Goal: Communication & Community: Participate in discussion

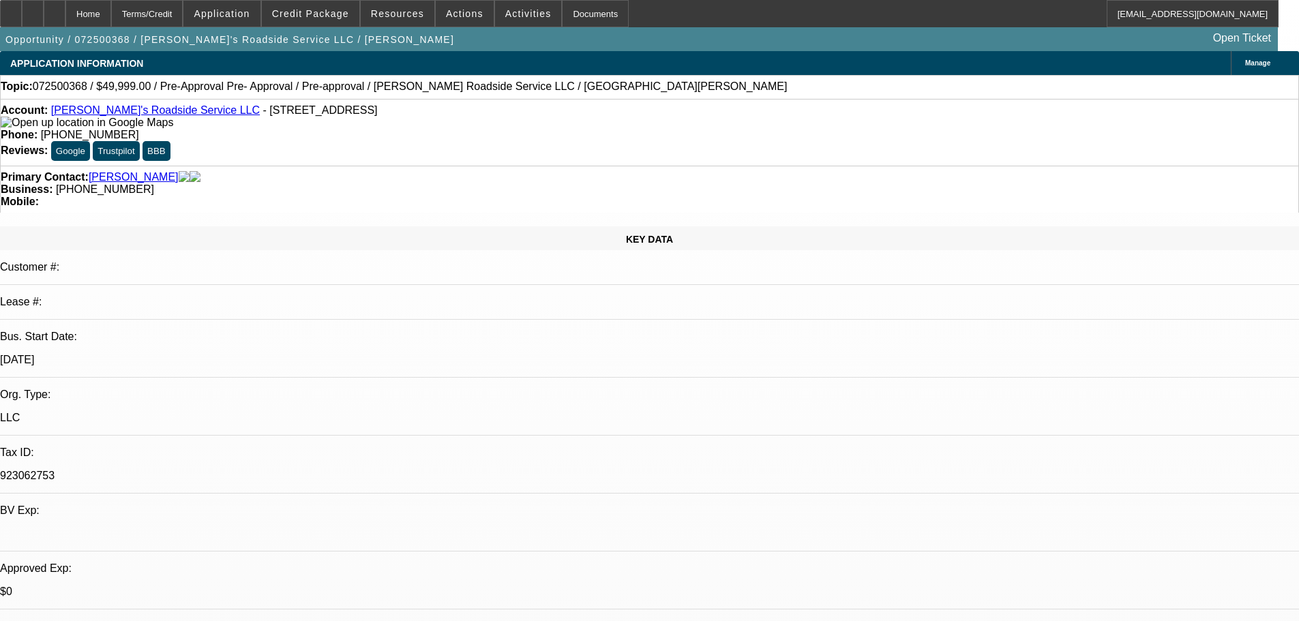
select select "0"
select select "0.1"
select select "5"
select select "0"
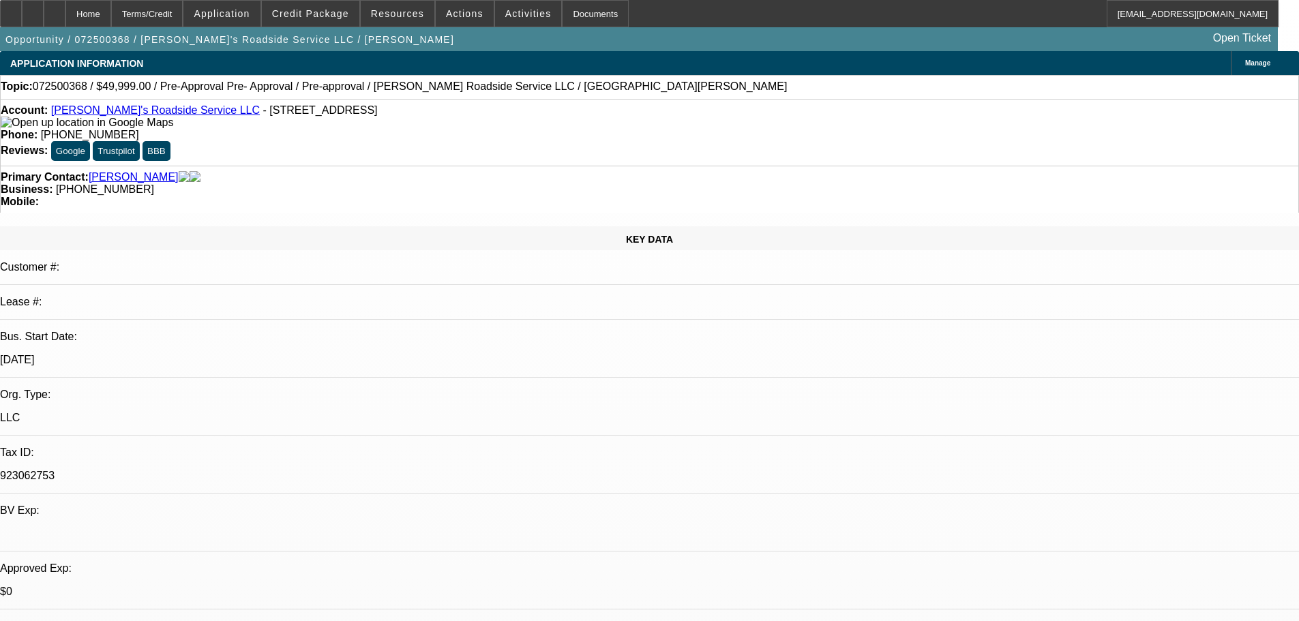
select select "0"
select select "0.1"
select select "5"
select select "0"
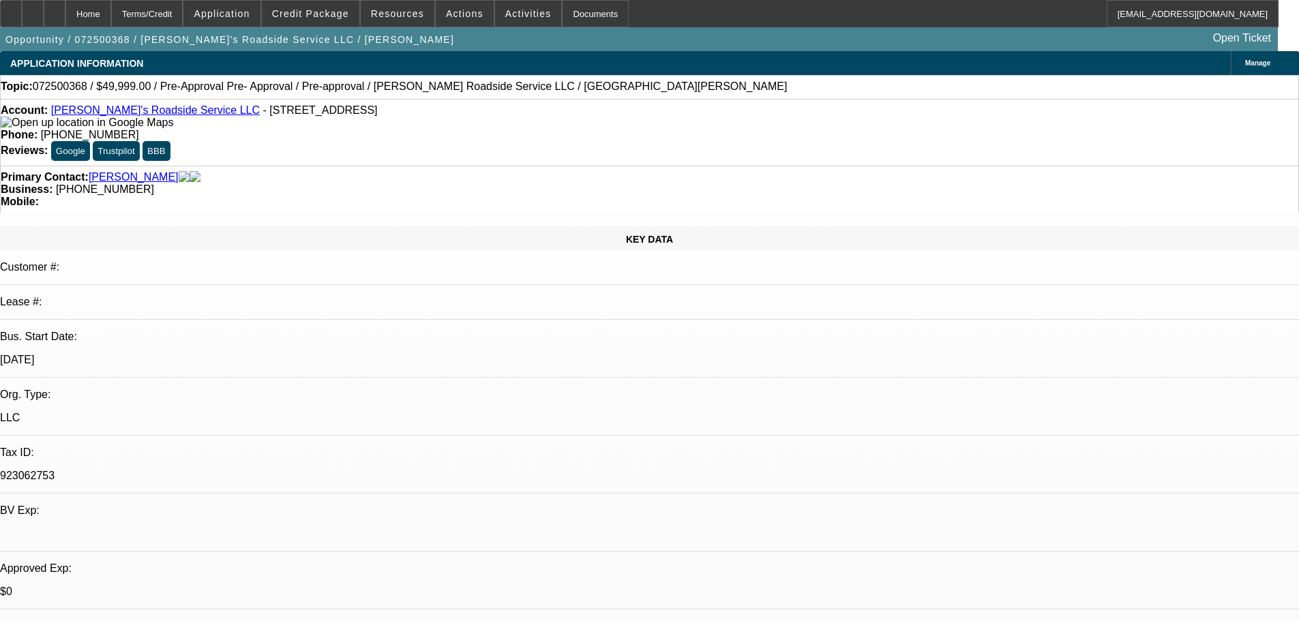
select select "0.1"
select select "5"
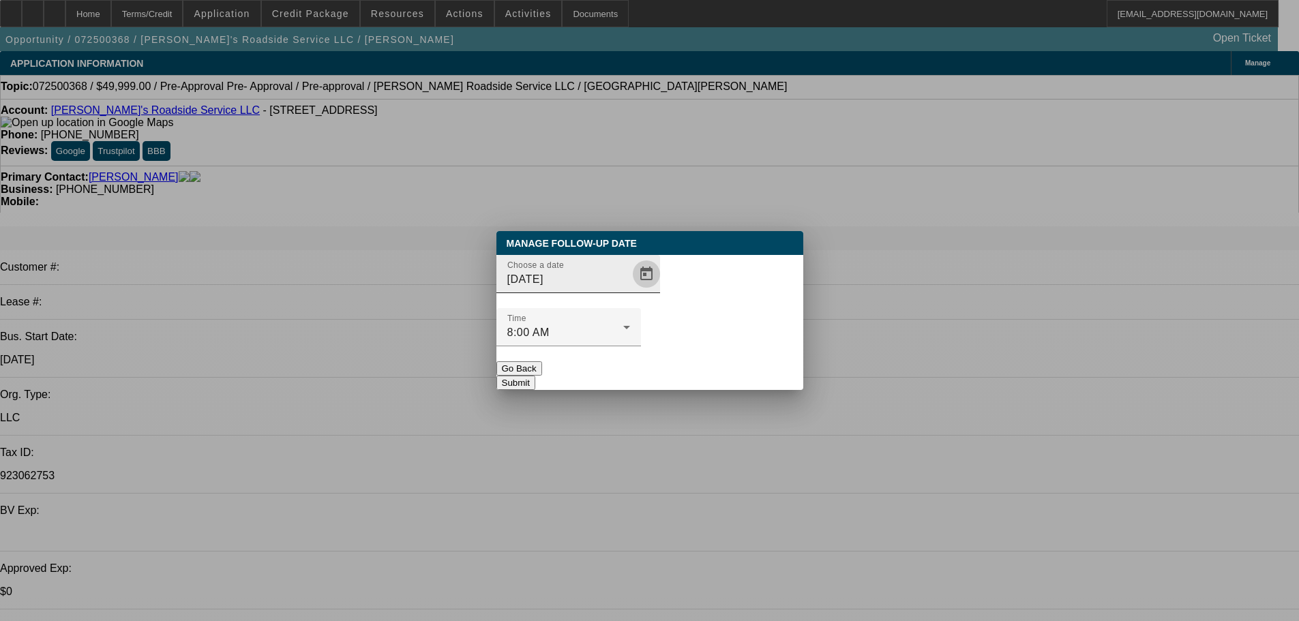
click at [630, 290] on span "Open calendar" at bounding box center [646, 274] width 33 height 33
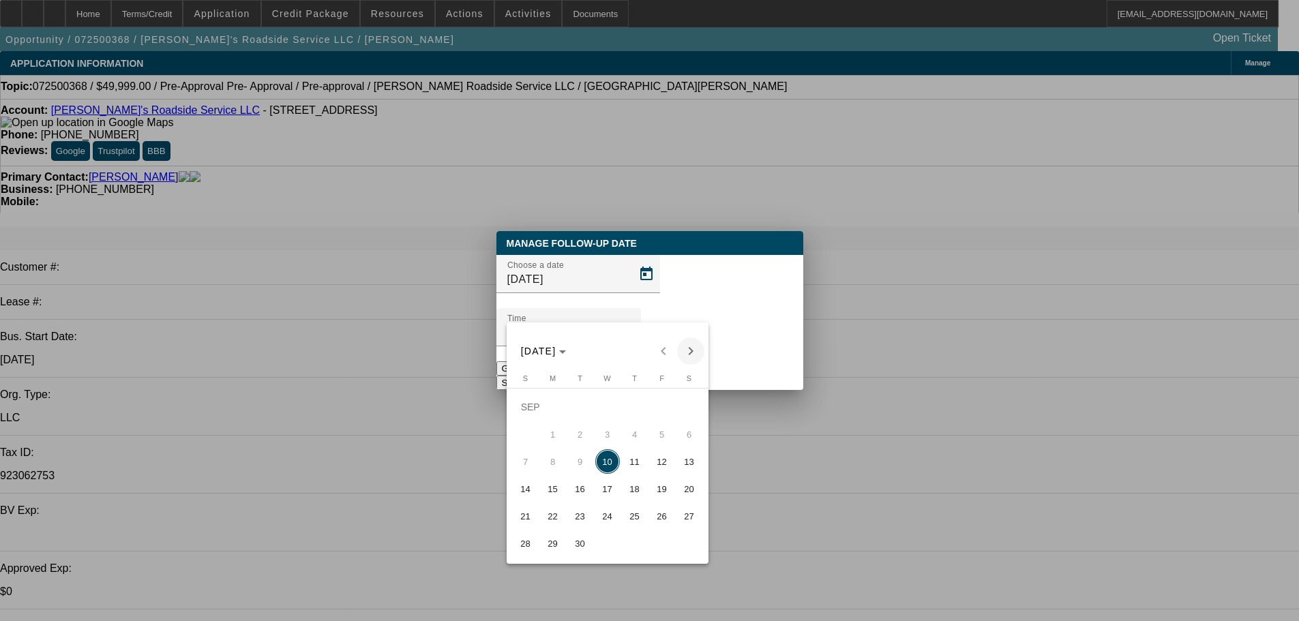
drag, startPoint x: 710, startPoint y: 355, endPoint x: 697, endPoint y: 356, distance: 13.0
click at [706, 356] on div "Manage Follow-Up Date Choose a date 9/10/2025 Time 8:00 AM Go Back Submit SEP 2…" at bounding box center [649, 310] width 1299 height 621
click at [695, 355] on span "Next month" at bounding box center [690, 350] width 27 height 27
click at [663, 447] on span "10" at bounding box center [662, 434] width 25 height 25
type input "10/10/2025"
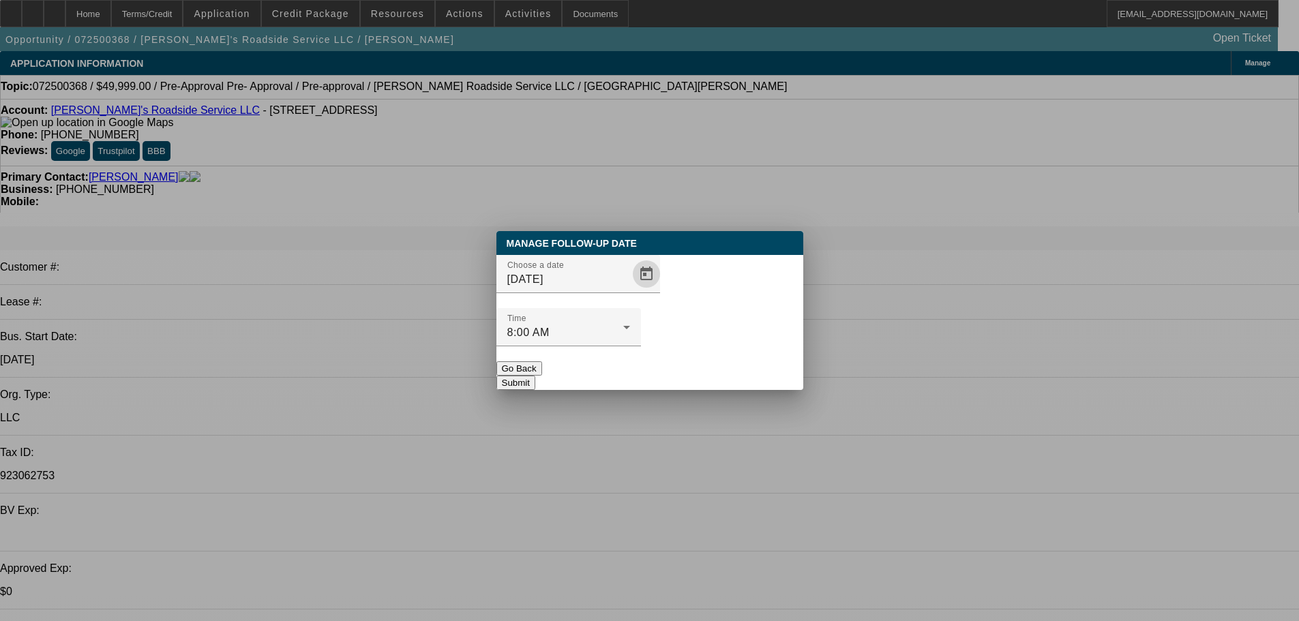
click at [738, 363] on div "Manage Follow-Up Date Choose a date 10/10/2025 Time 8:00 AM Go Back Submit" at bounding box center [649, 310] width 307 height 159
click at [535, 376] on button "Submit" at bounding box center [515, 383] width 39 height 14
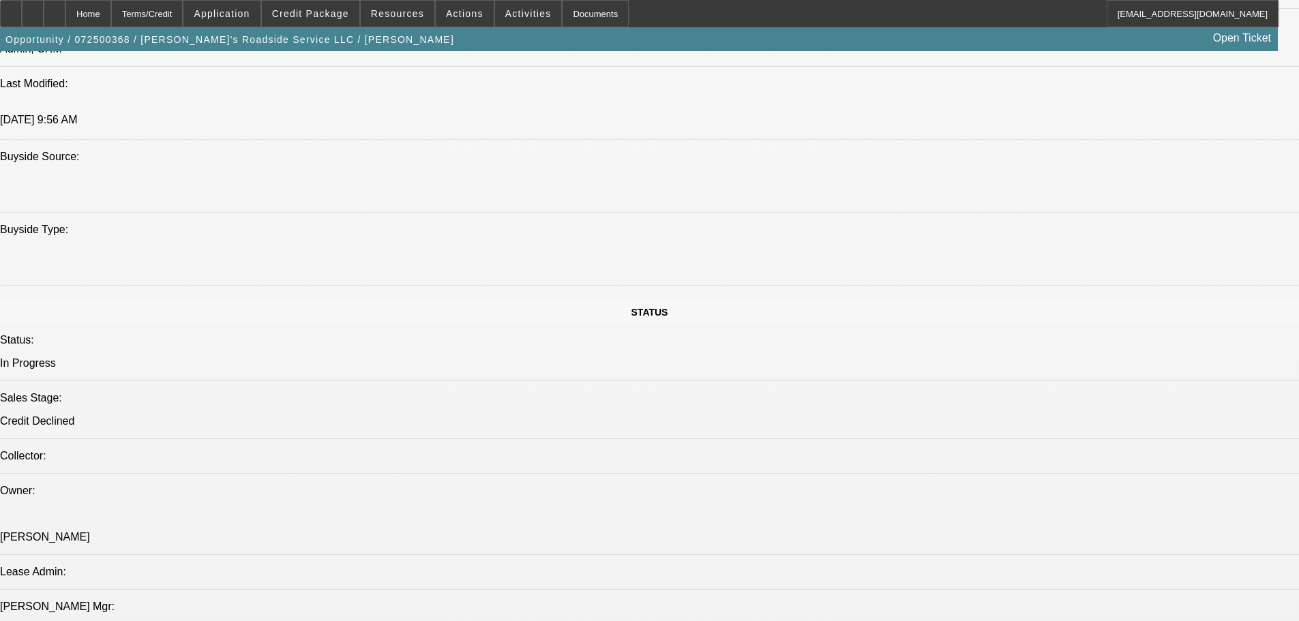
drag, startPoint x: 705, startPoint y: 330, endPoint x: 661, endPoint y: 488, distance: 164.1
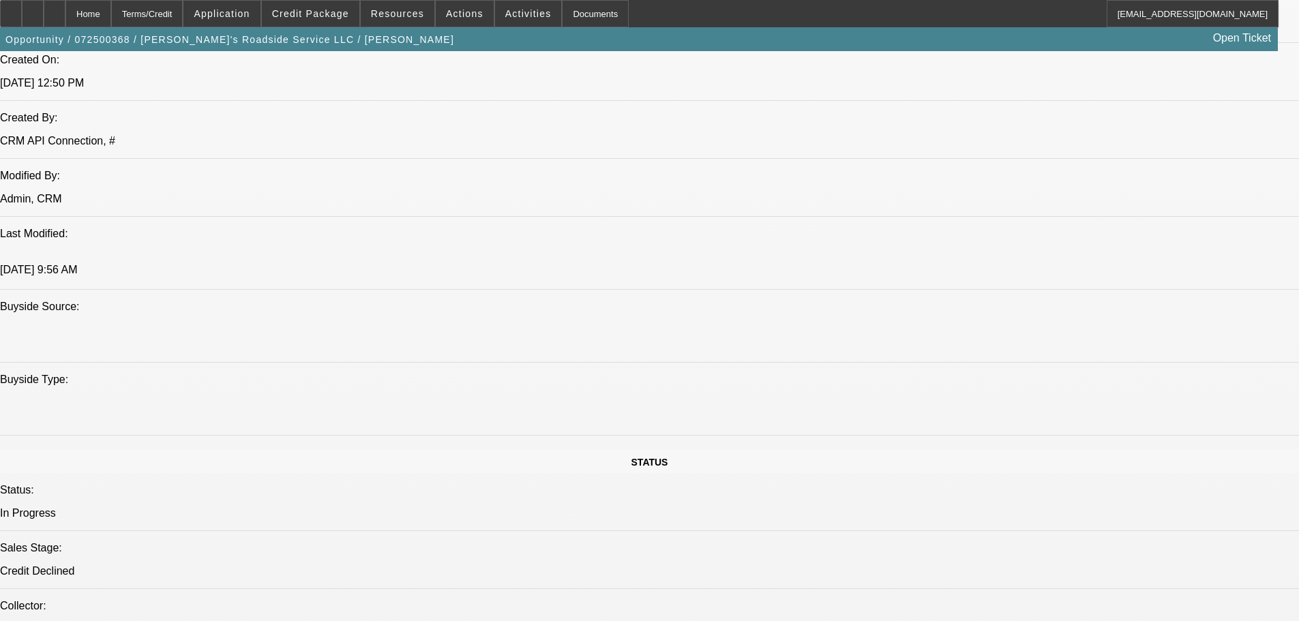
drag, startPoint x: 698, startPoint y: 359, endPoint x: 644, endPoint y: 297, distance: 83.1
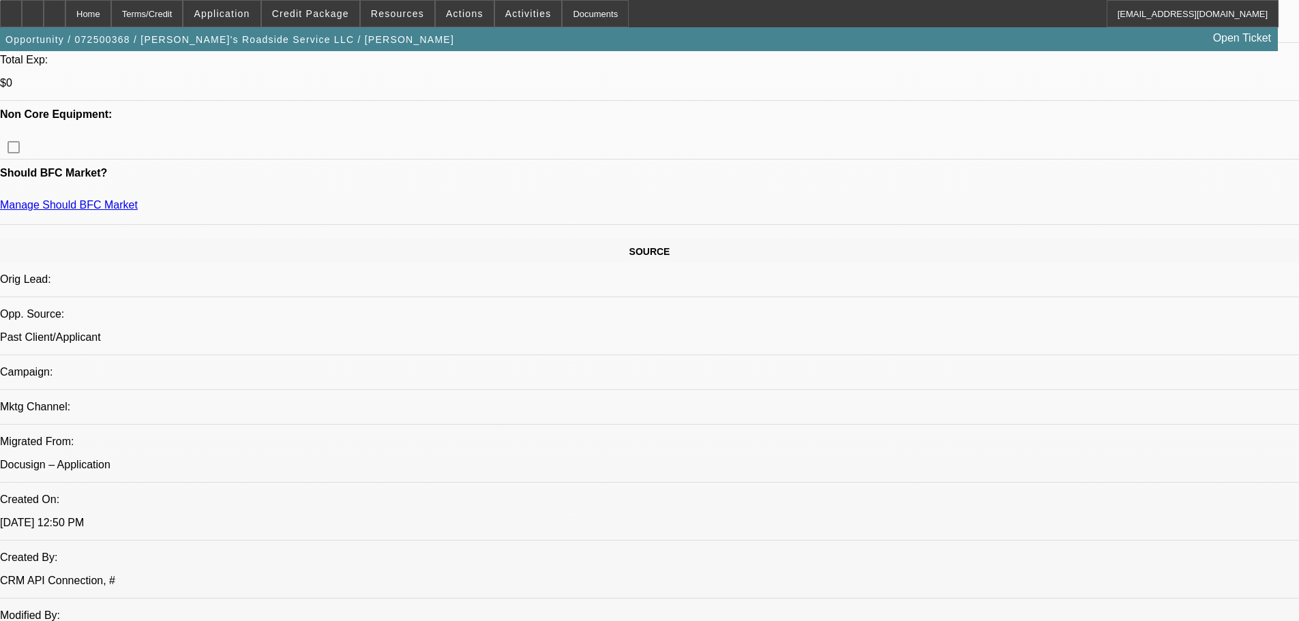
drag, startPoint x: 637, startPoint y: 371, endPoint x: 605, endPoint y: 237, distance: 137.4
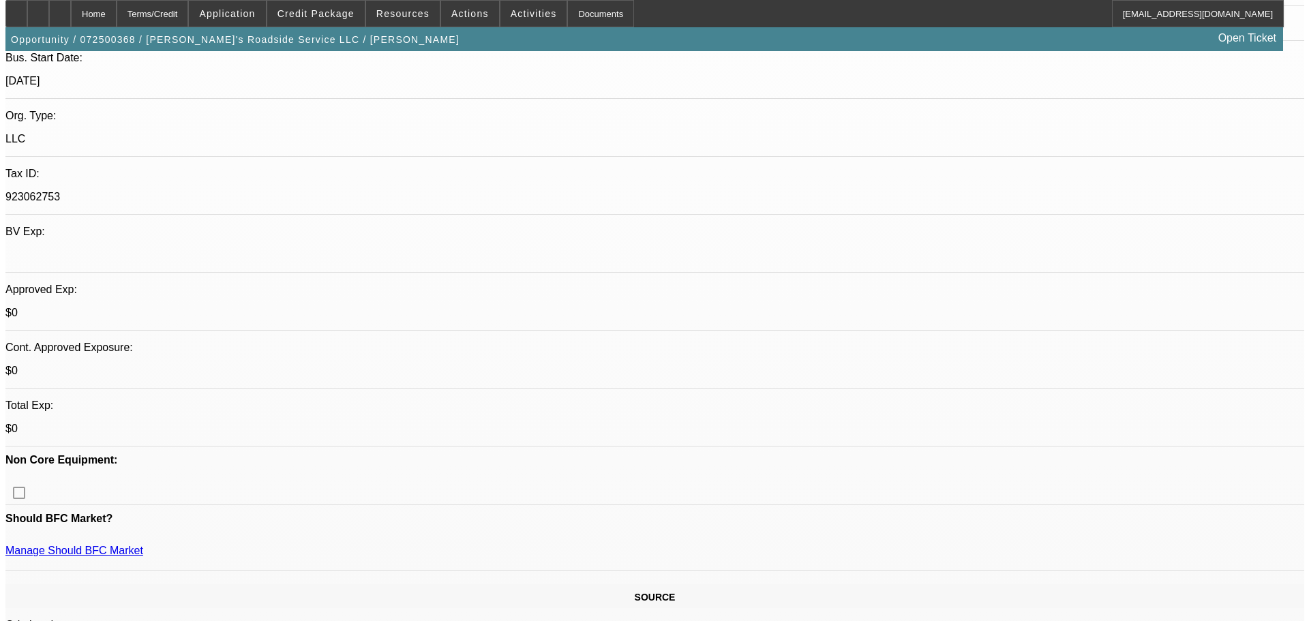
scroll to position [0, 0]
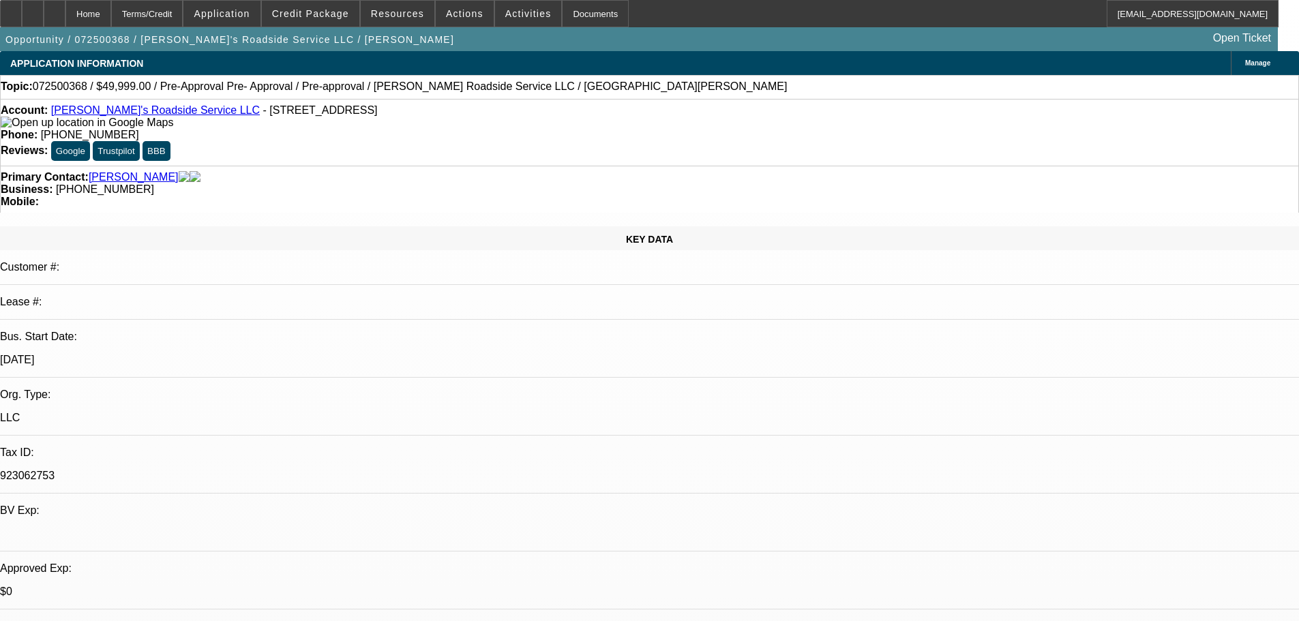
drag, startPoint x: 648, startPoint y: 310, endPoint x: 637, endPoint y: 181, distance: 128.7
click at [447, 25] on span at bounding box center [465, 13] width 58 height 33
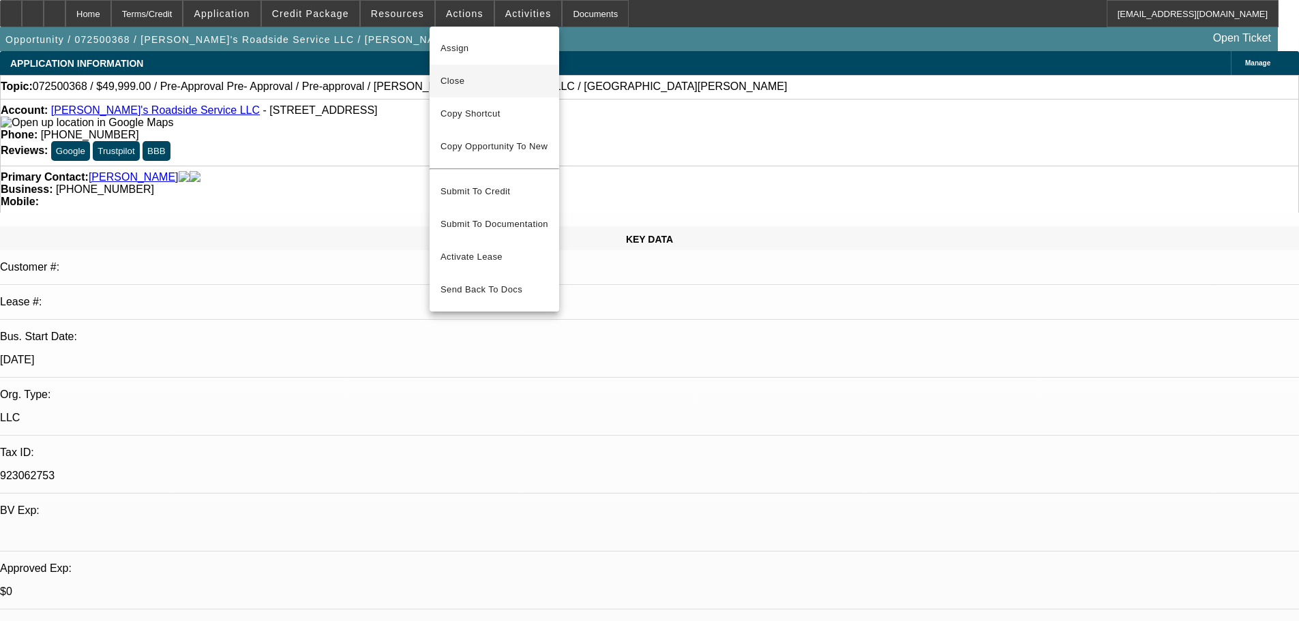
click at [535, 84] on span "Close" at bounding box center [494, 81] width 108 height 16
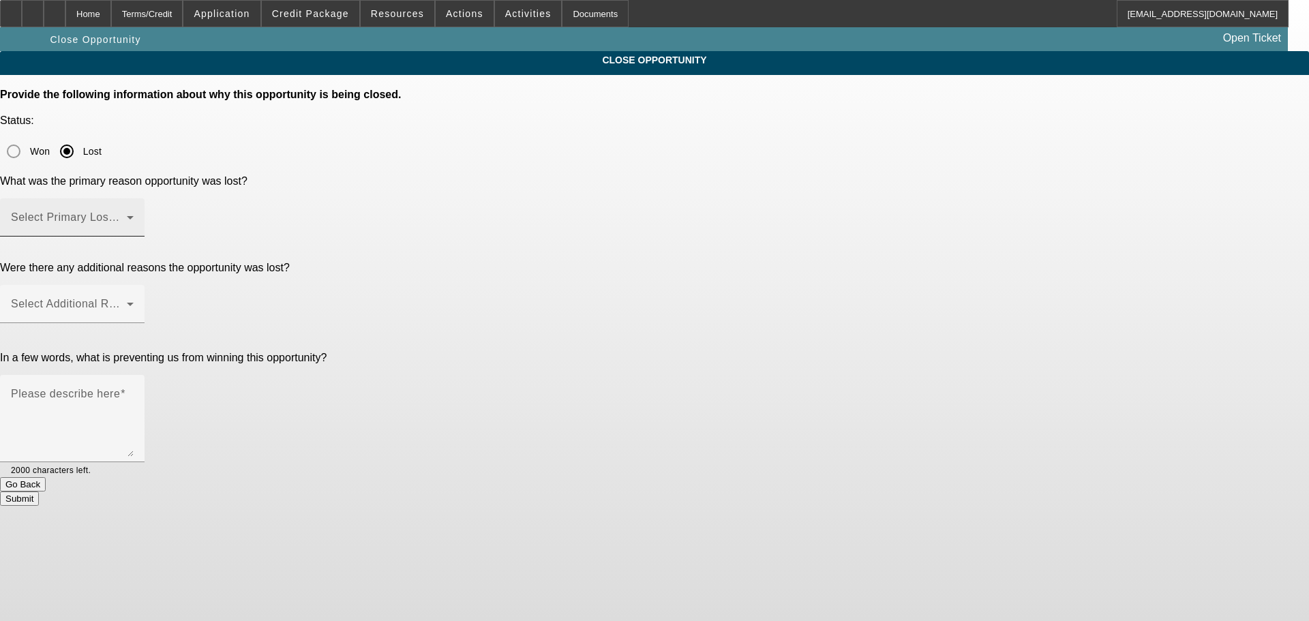
click at [134, 198] on div "Select Primary Lost Reason" at bounding box center [72, 217] width 123 height 38
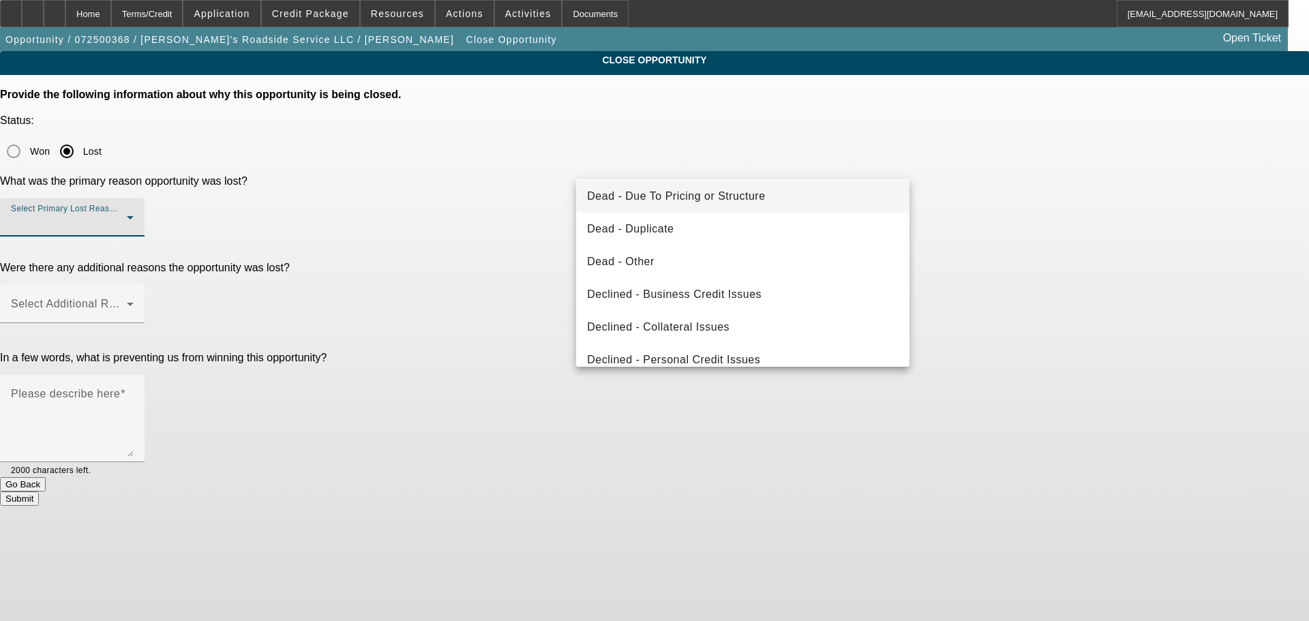
scroll to position [136, 0]
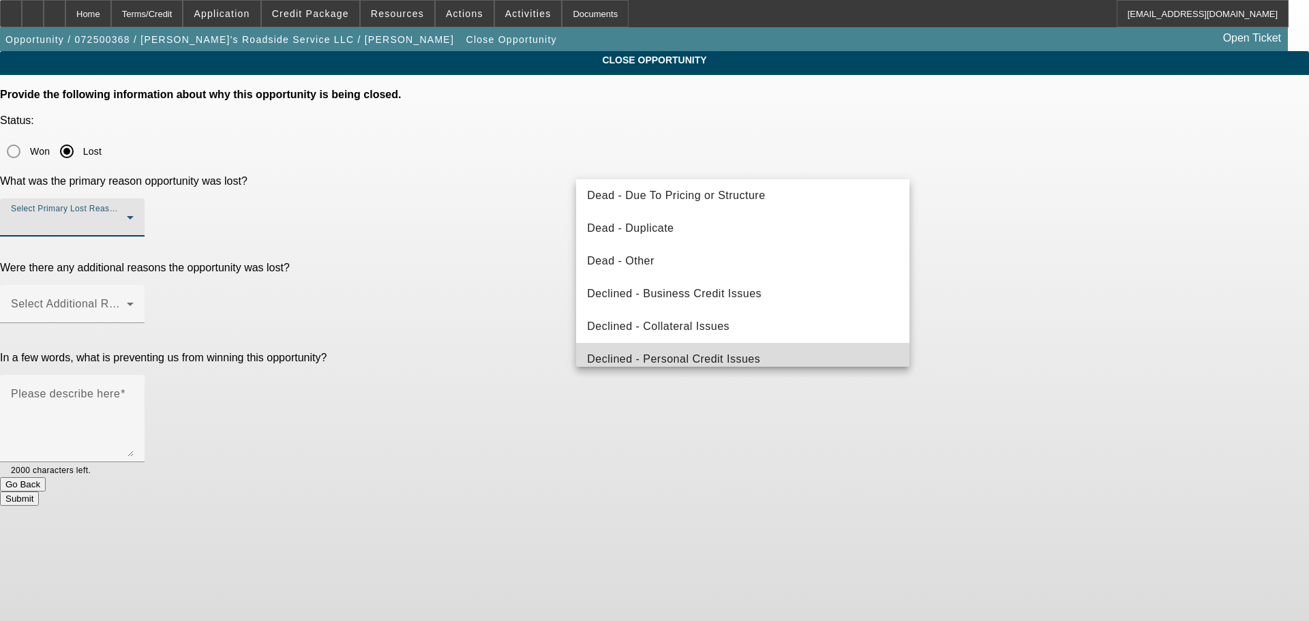
click at [835, 353] on mat-option "Declined - Personal Credit Issues" at bounding box center [742, 359] width 333 height 33
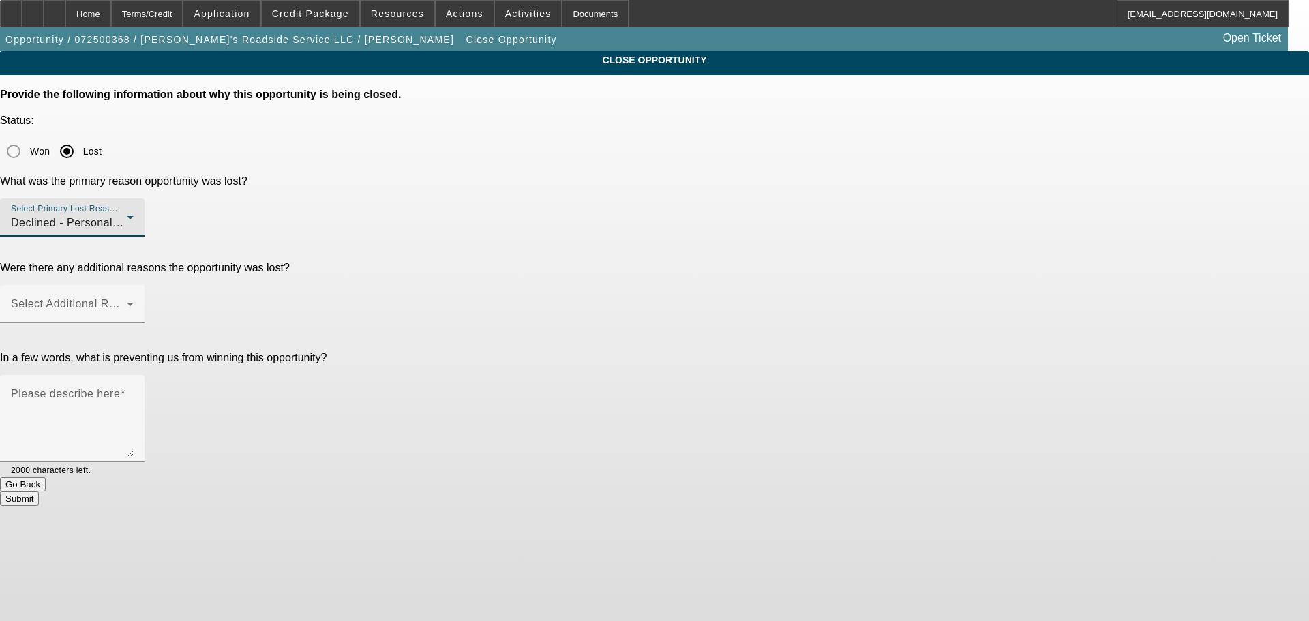
drag, startPoint x: 997, startPoint y: 259, endPoint x: 910, endPoint y: 250, distance: 88.4
click at [997, 258] on div "CLOSE OPPORTUNITY Provide the following information about why this opportunity …" at bounding box center [654, 278] width 1309 height 455
click at [134, 285] on div "Select Additional Reasons" at bounding box center [72, 304] width 123 height 38
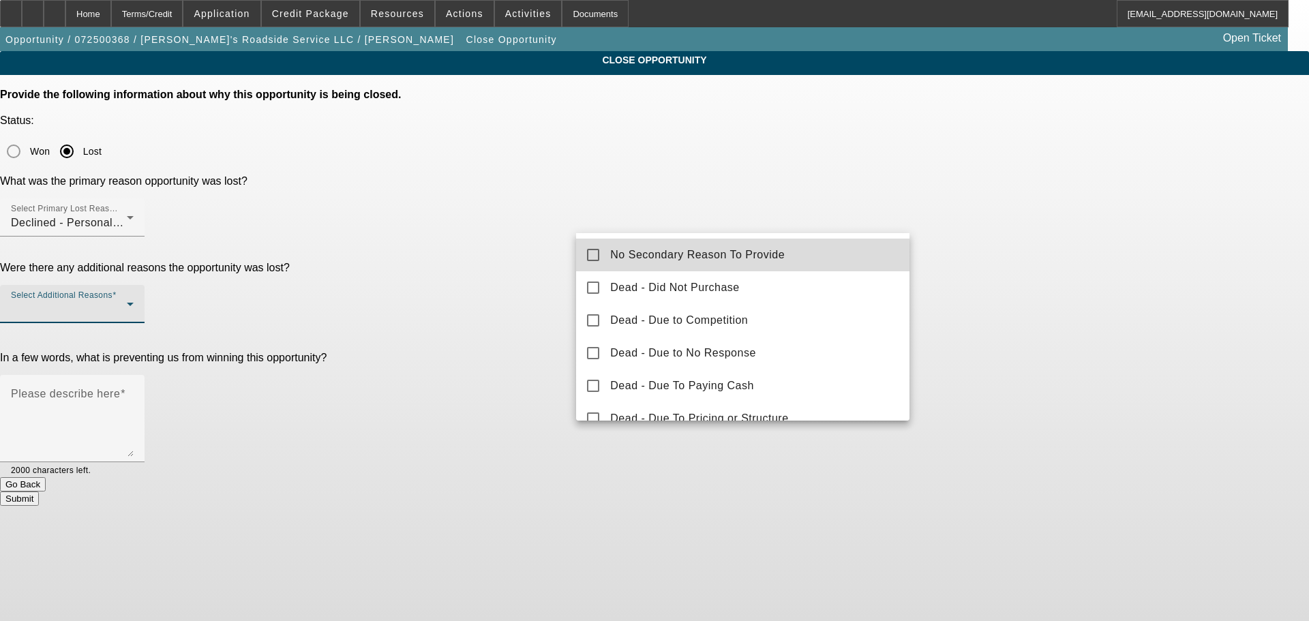
click at [791, 255] on mat-option "No Secondary Reason To Provide" at bounding box center [742, 255] width 333 height 33
click at [997, 251] on div at bounding box center [654, 310] width 1309 height 621
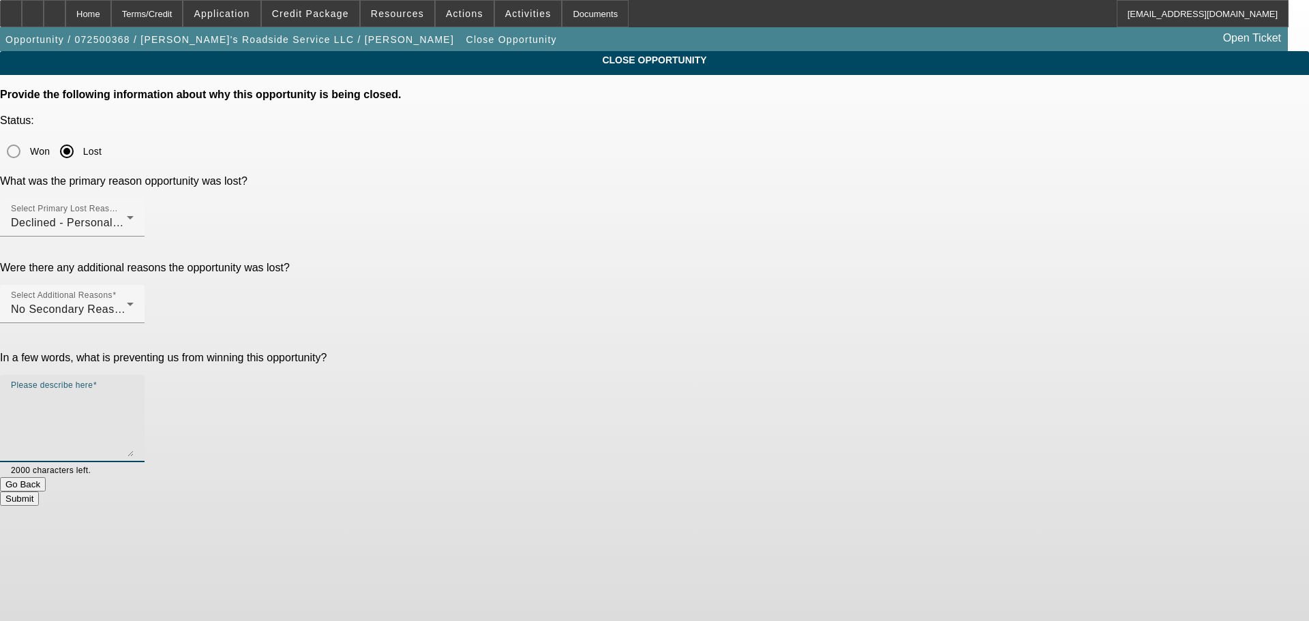
click at [134, 391] on textarea "Please describe here" at bounding box center [72, 423] width 123 height 65
type textarea "L"
type textarea "Limited personal credit, limited upfront funds available to mitigate"
click at [39, 492] on button "Submit" at bounding box center [19, 499] width 39 height 14
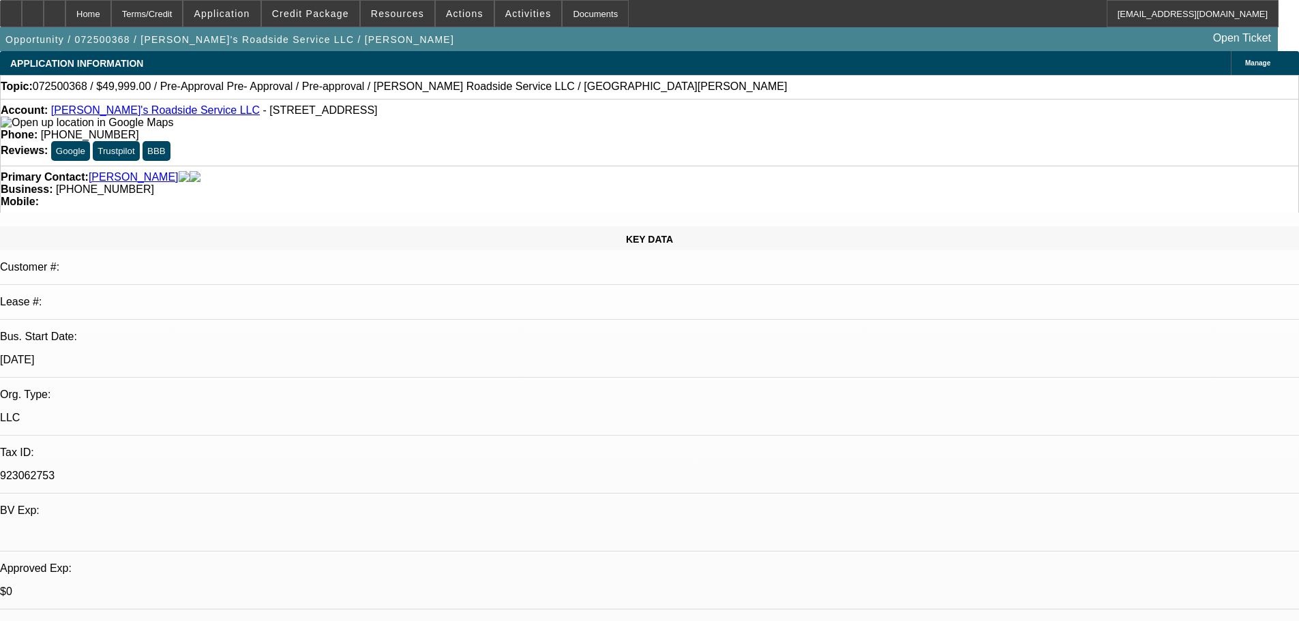
select select "0"
select select "0.1"
select select "5"
select select "0"
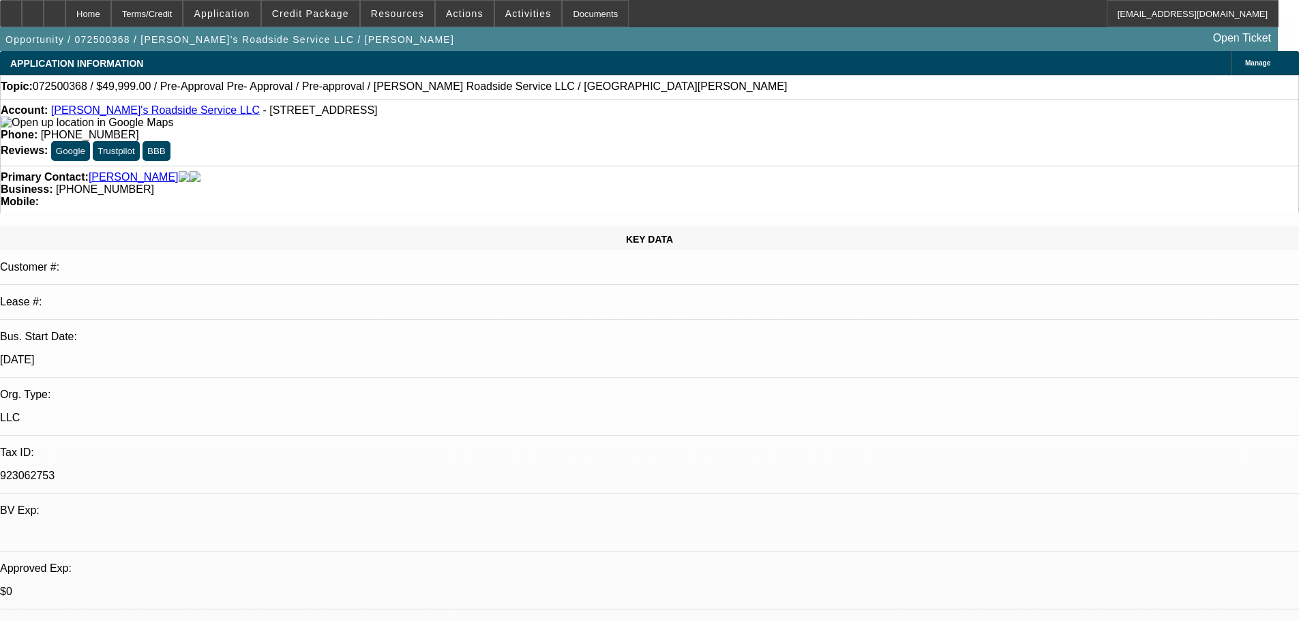
select select "0"
select select "0.1"
select select "5"
select select "0"
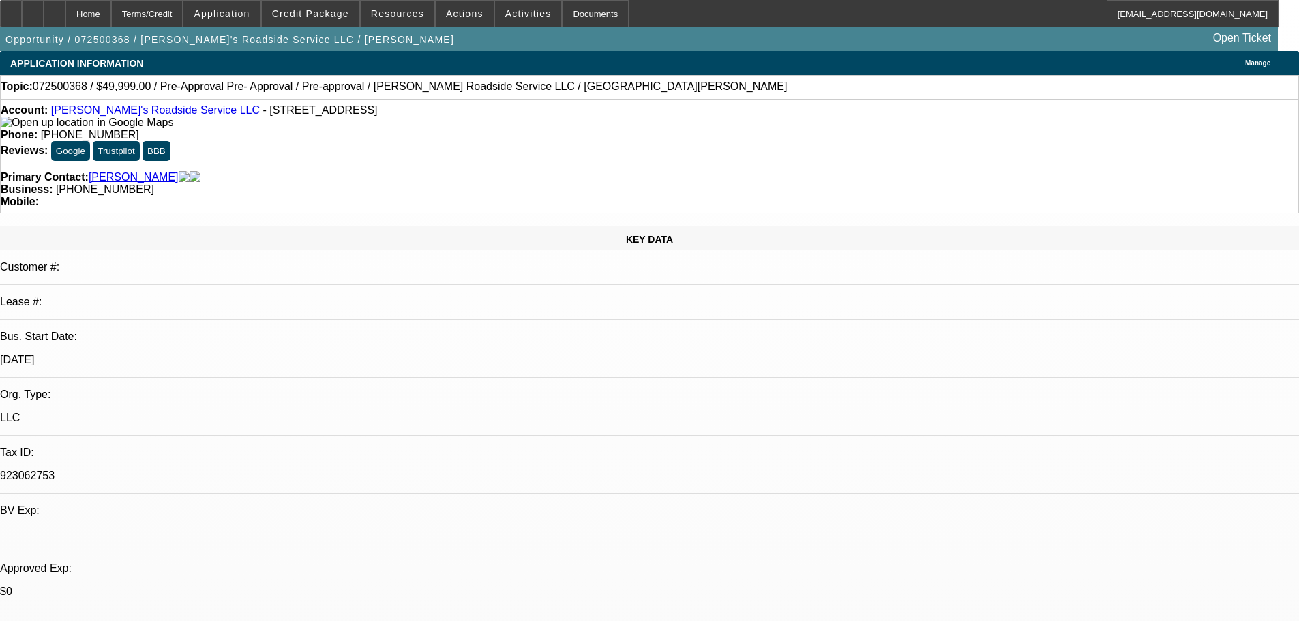
select select "0.1"
select select "5"
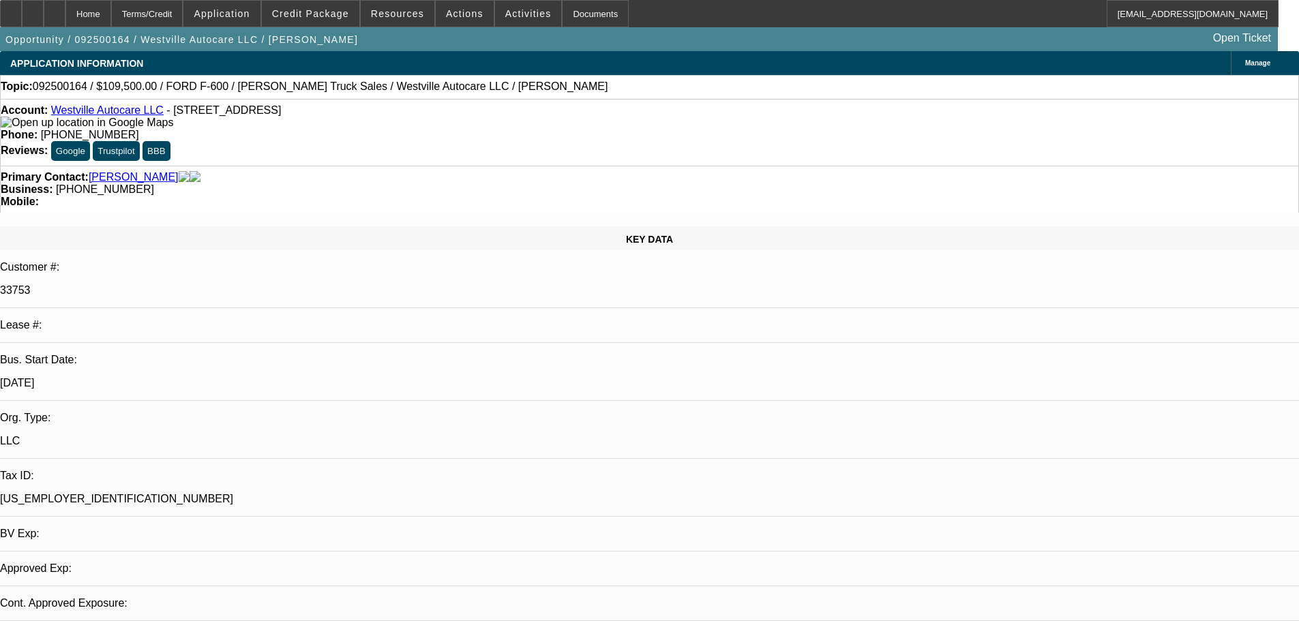
select select "0"
select select "2"
select select "0"
select select "6"
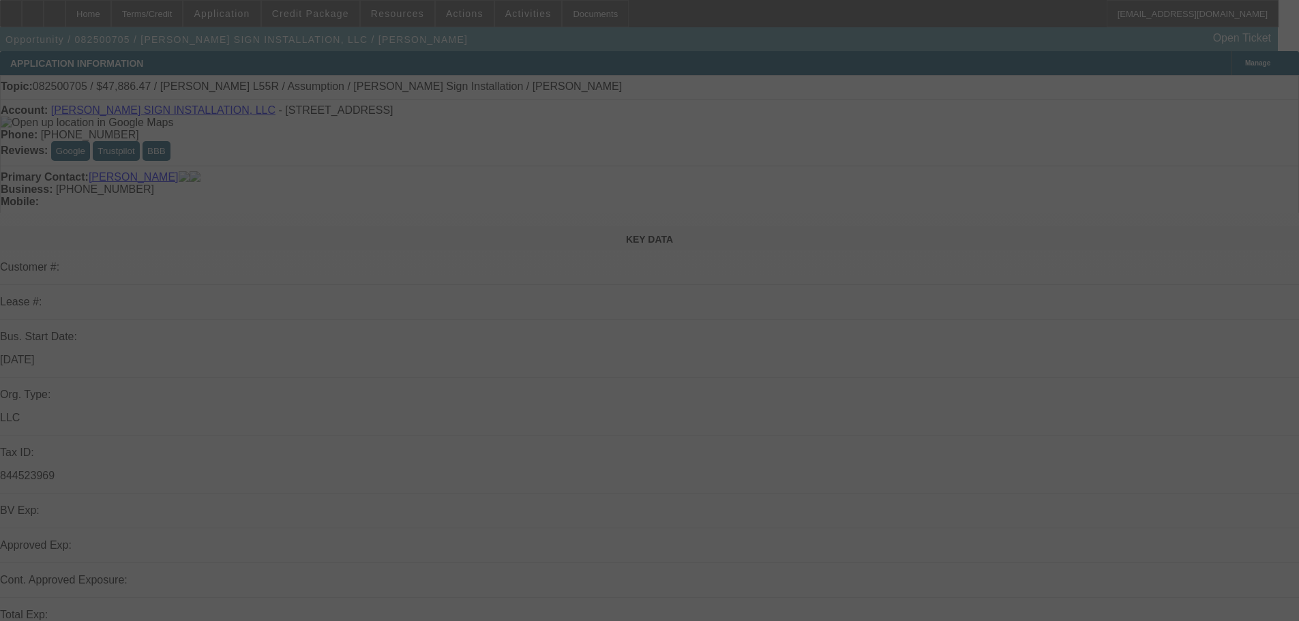
select select "0"
select select "2"
select select "0"
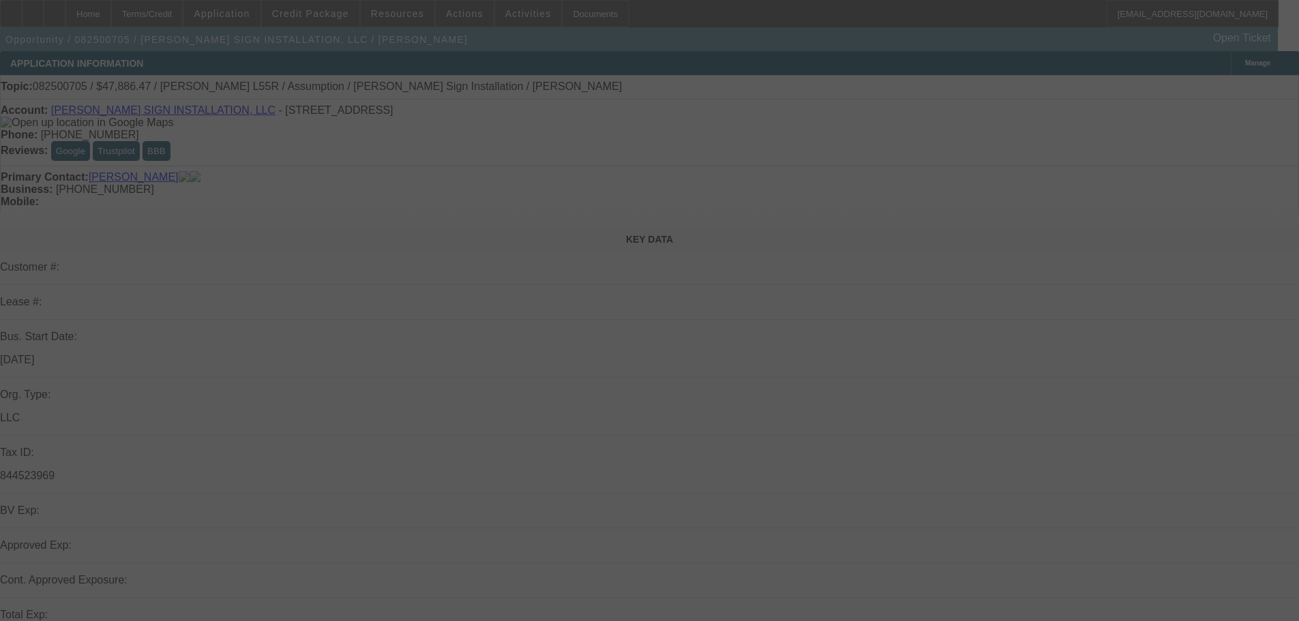
select select "0"
select select "2"
select select "0"
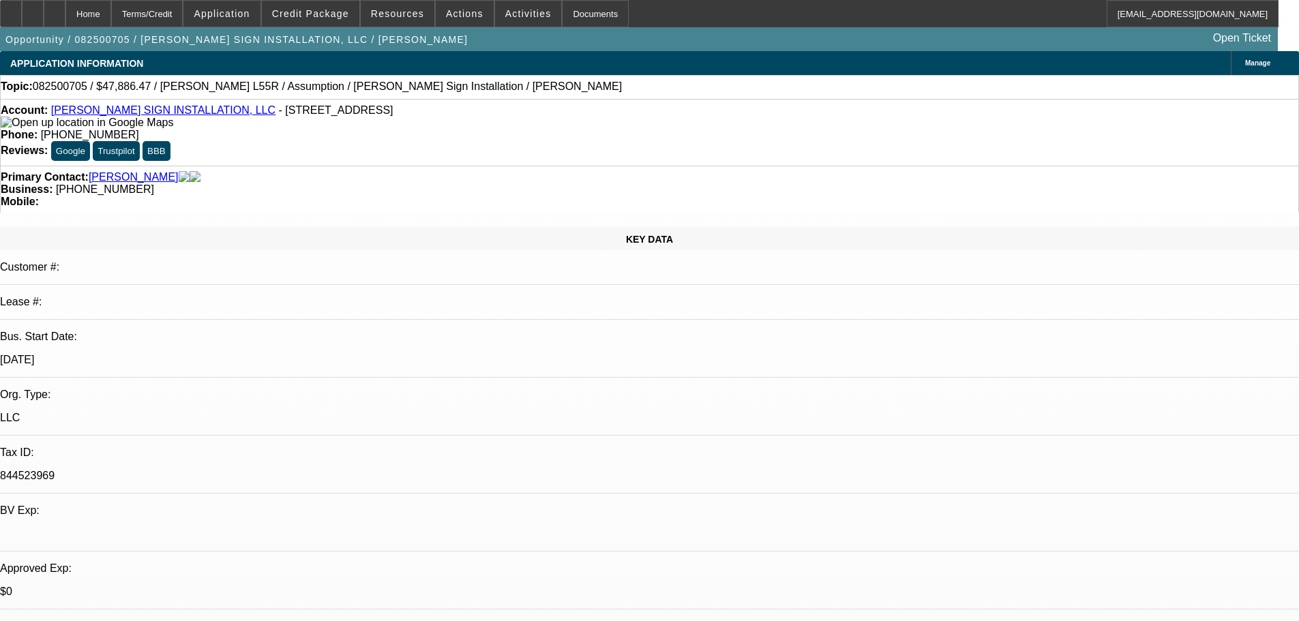
select select "6"
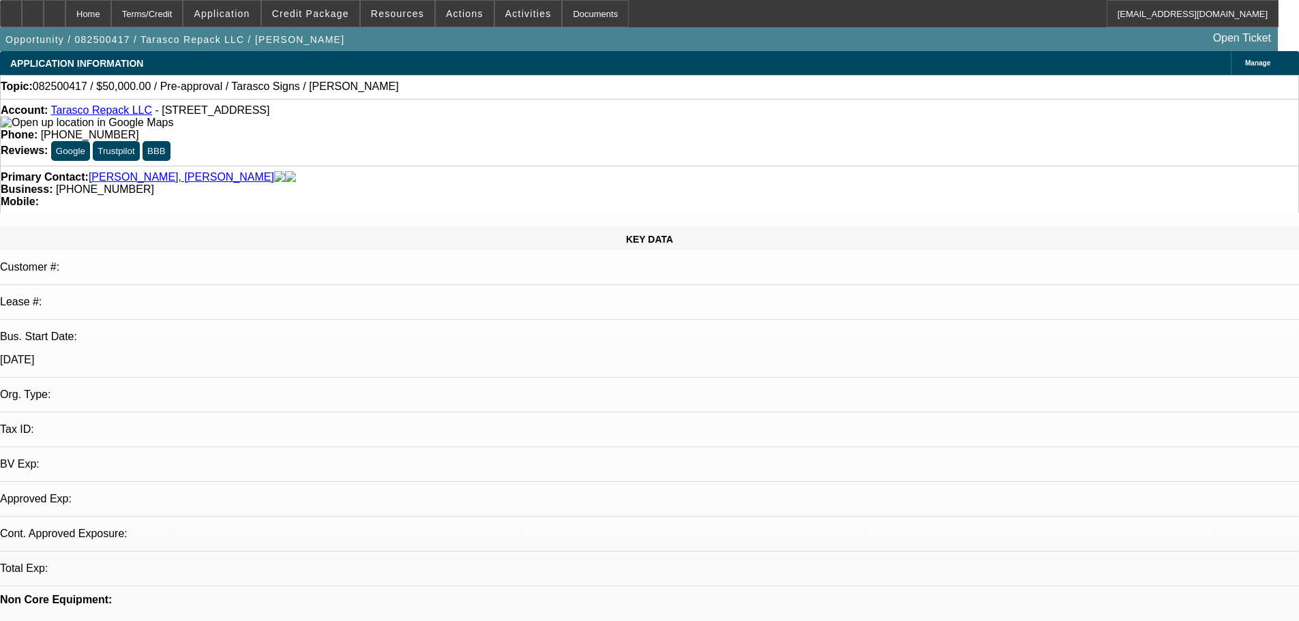
select select "0"
select select "2"
select select "0.1"
select select "4"
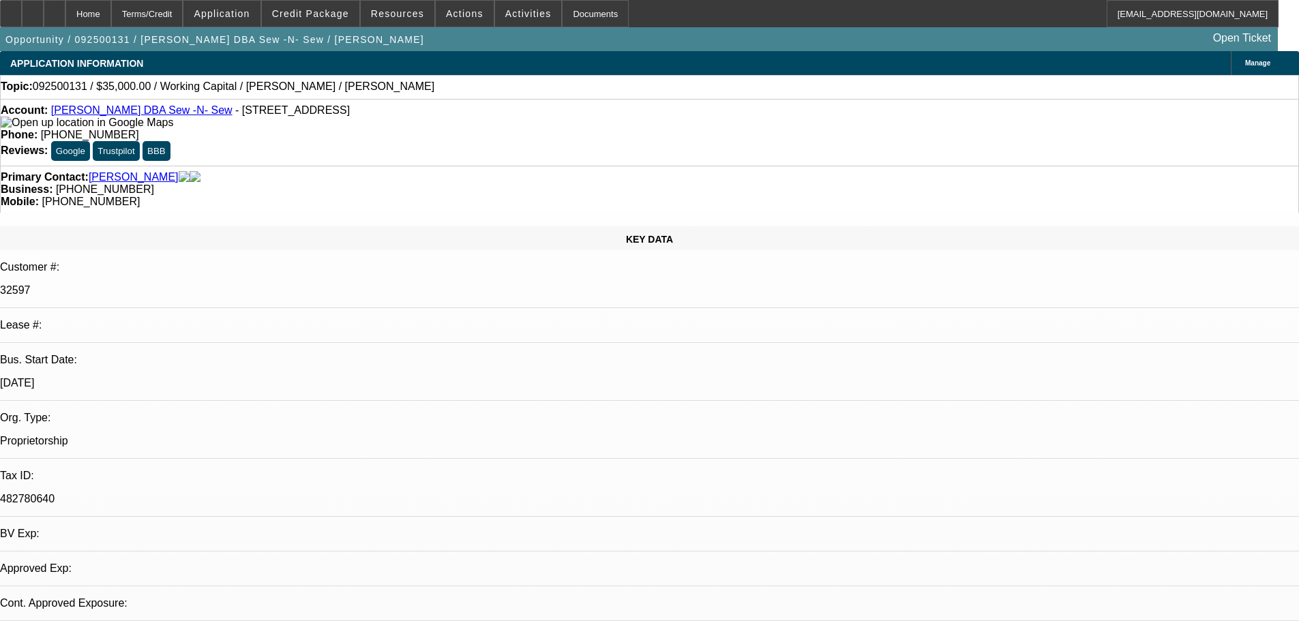
select select "0"
select select "2"
select select "0"
select select "6"
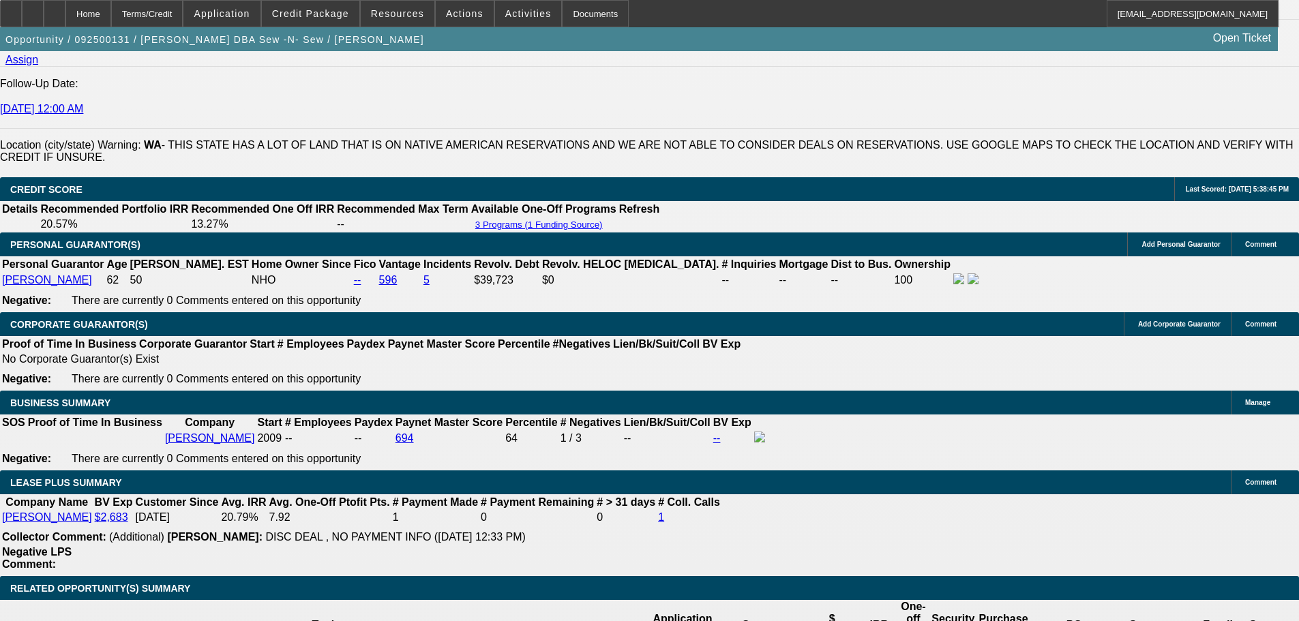
drag, startPoint x: 847, startPoint y: 415, endPoint x: 846, endPoint y: 503, distance: 88.6
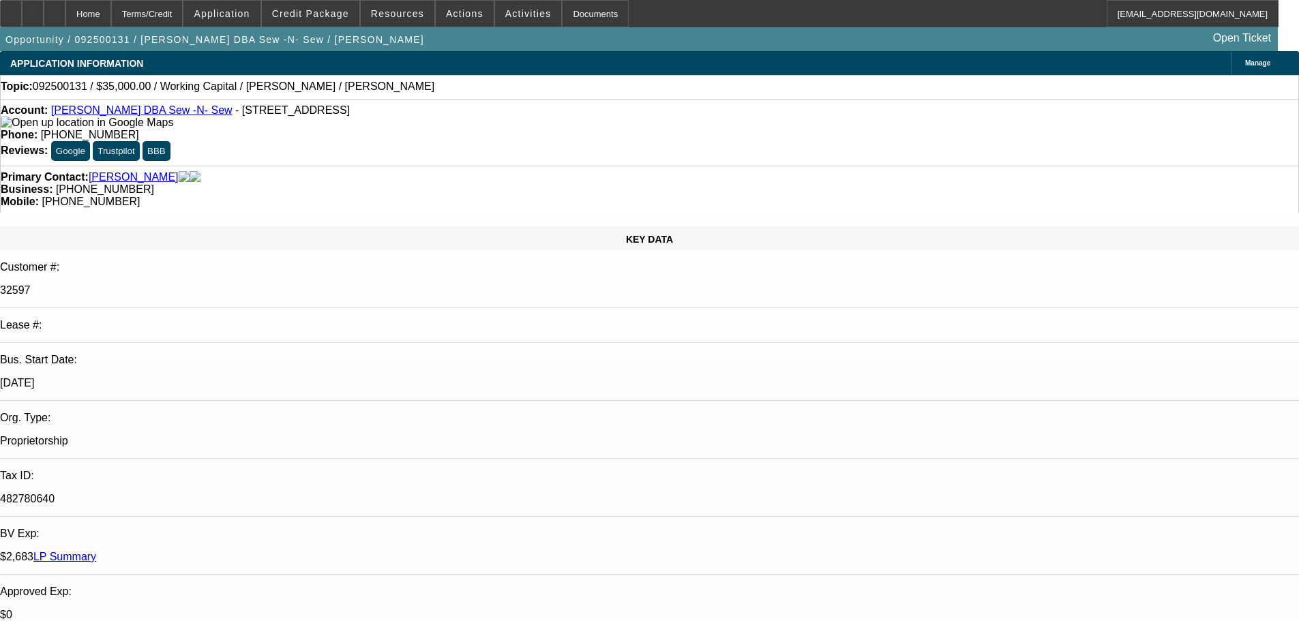
drag, startPoint x: 783, startPoint y: 418, endPoint x: 753, endPoint y: 265, distance: 156.3
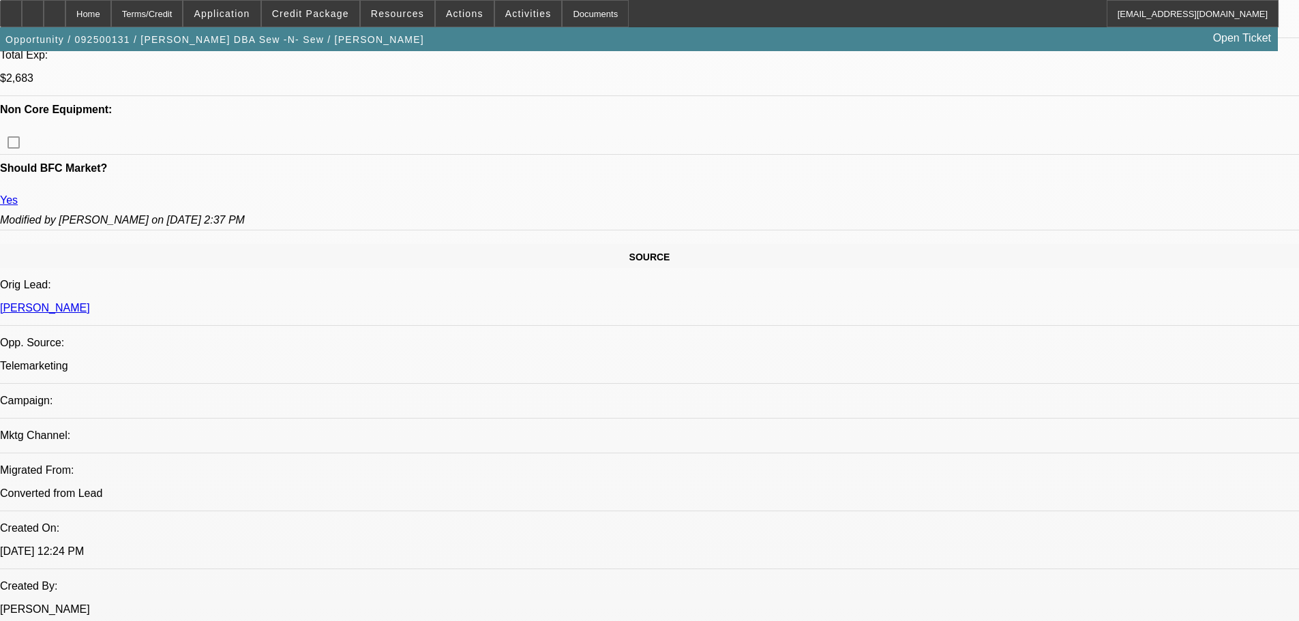
drag, startPoint x: 534, startPoint y: 220, endPoint x: 495, endPoint y: 385, distance: 169.5
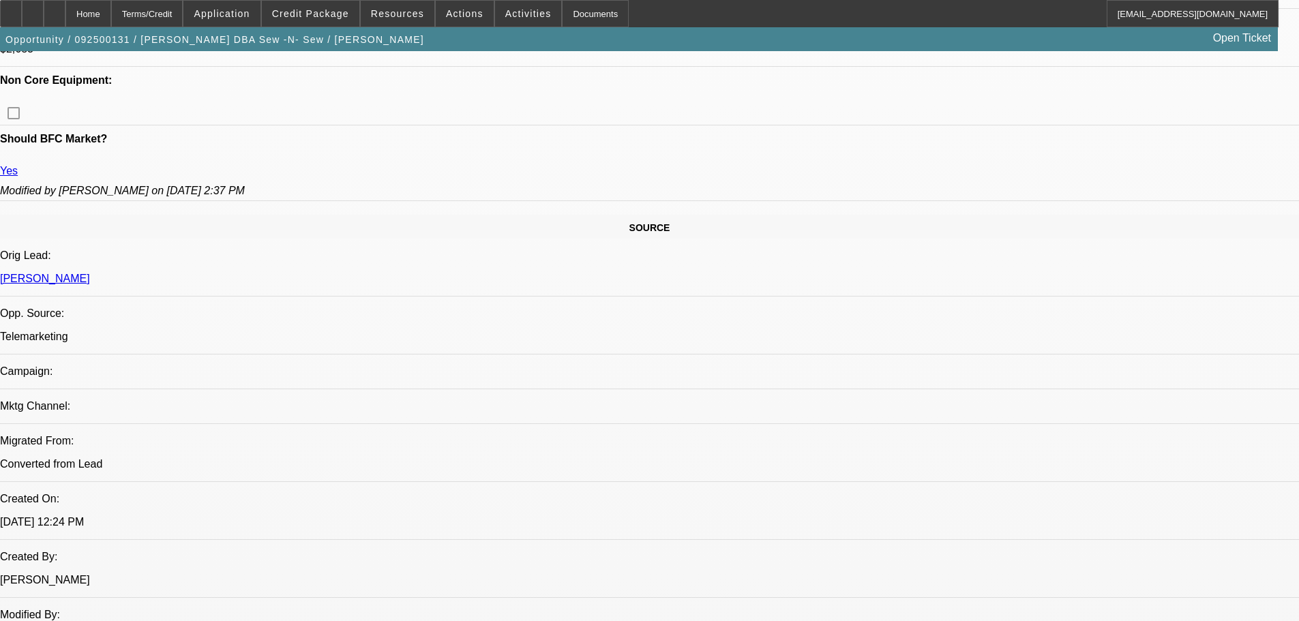
drag, startPoint x: 465, startPoint y: 284, endPoint x: 455, endPoint y: 183, distance: 102.1
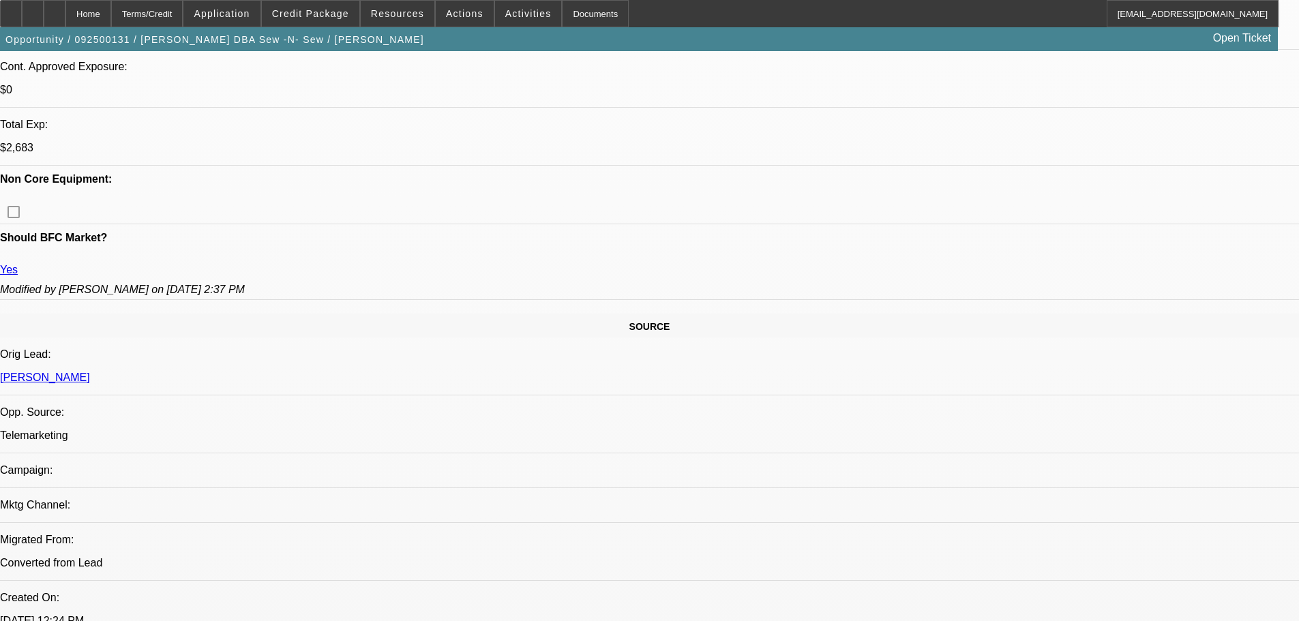
drag, startPoint x: 475, startPoint y: 207, endPoint x: 460, endPoint y: 149, distance: 60.0
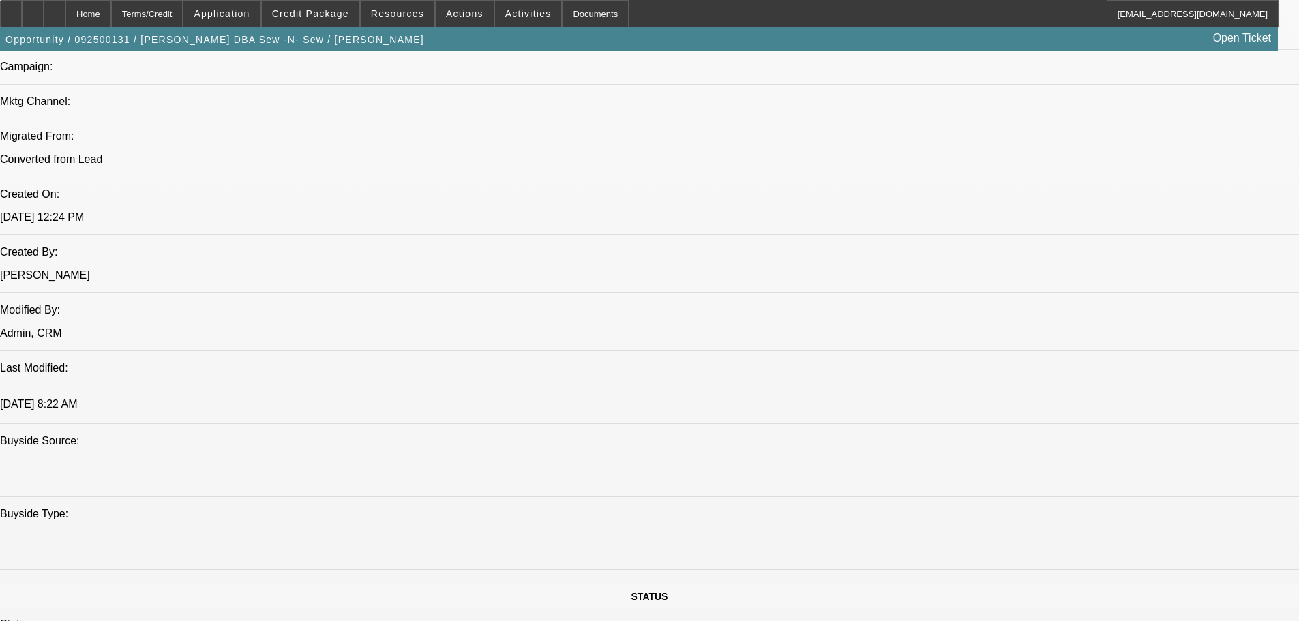
drag, startPoint x: 573, startPoint y: 211, endPoint x: 558, endPoint y: 286, distance: 76.0
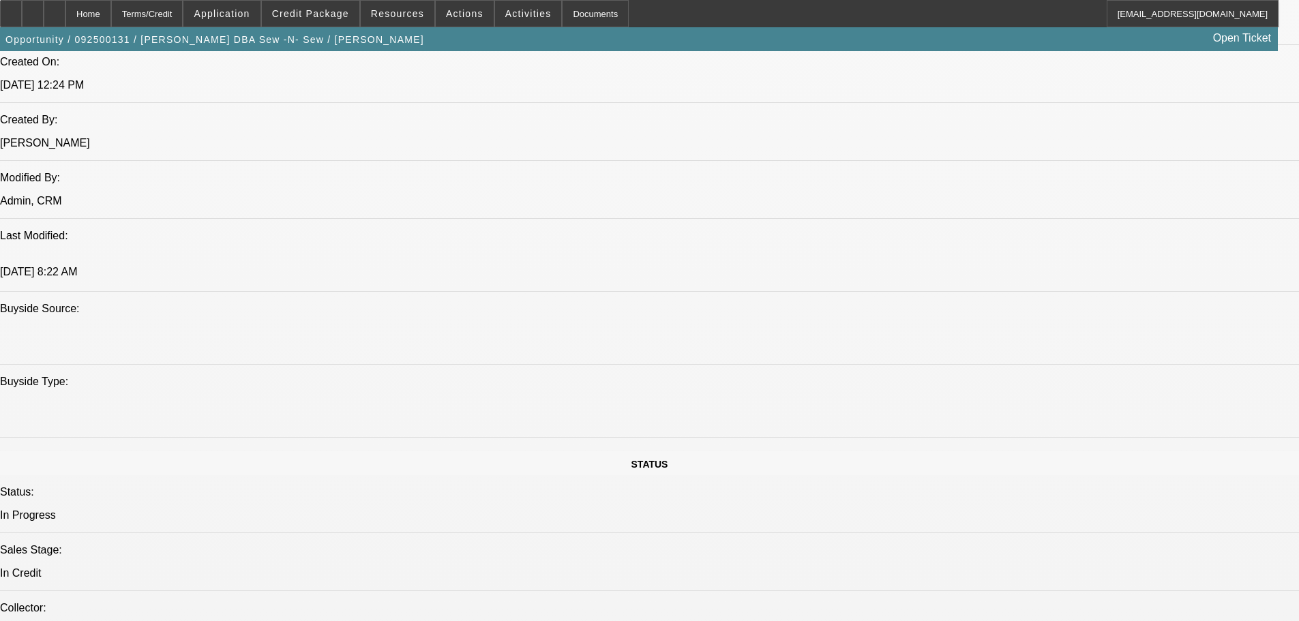
drag, startPoint x: 559, startPoint y: 283, endPoint x: 546, endPoint y: 396, distance: 113.9
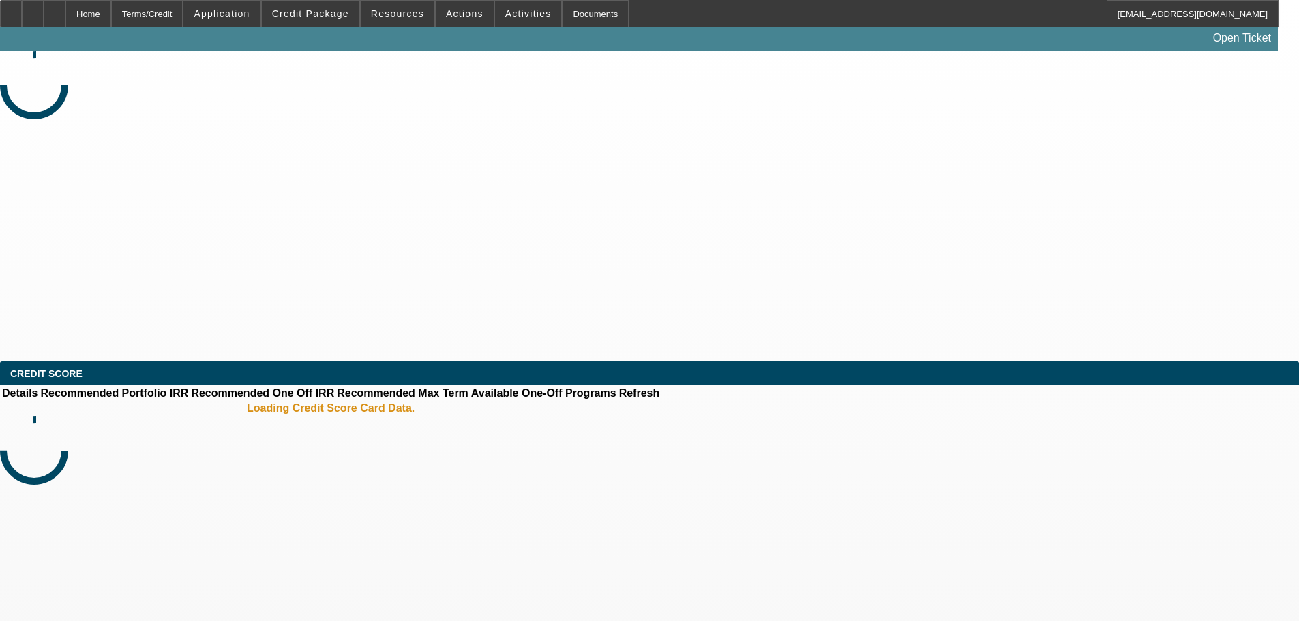
select select "0"
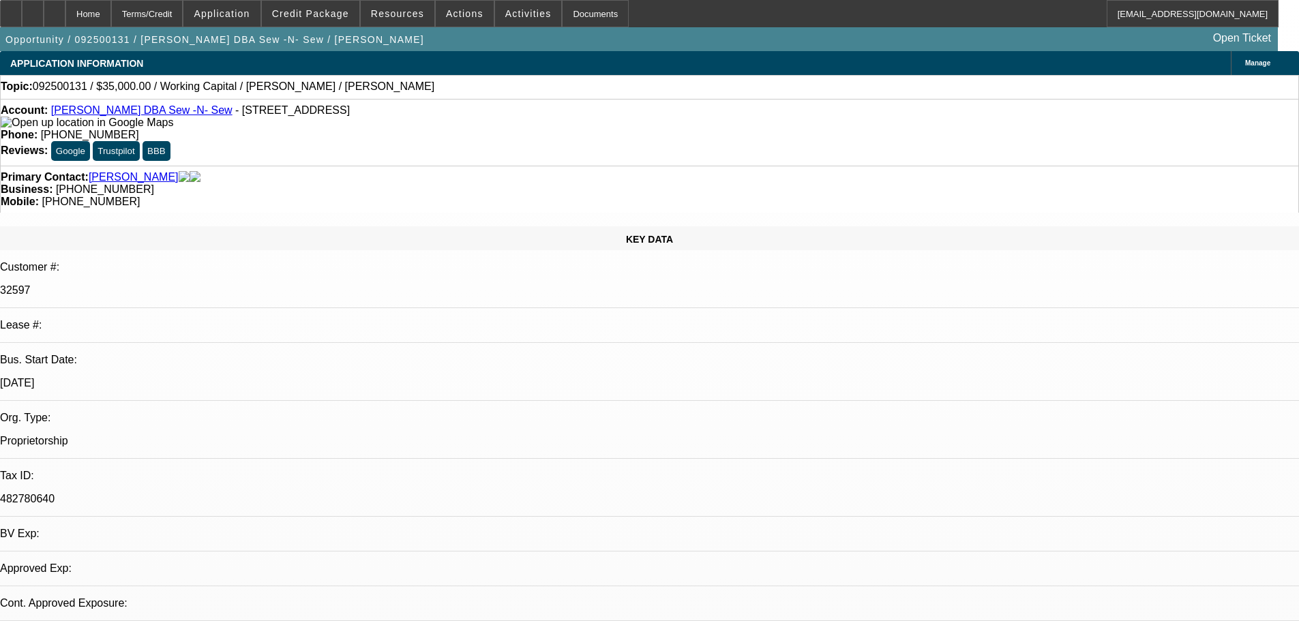
select select "2"
select select "6"
drag, startPoint x: 468, startPoint y: 317, endPoint x: 460, endPoint y: 425, distance: 108.7
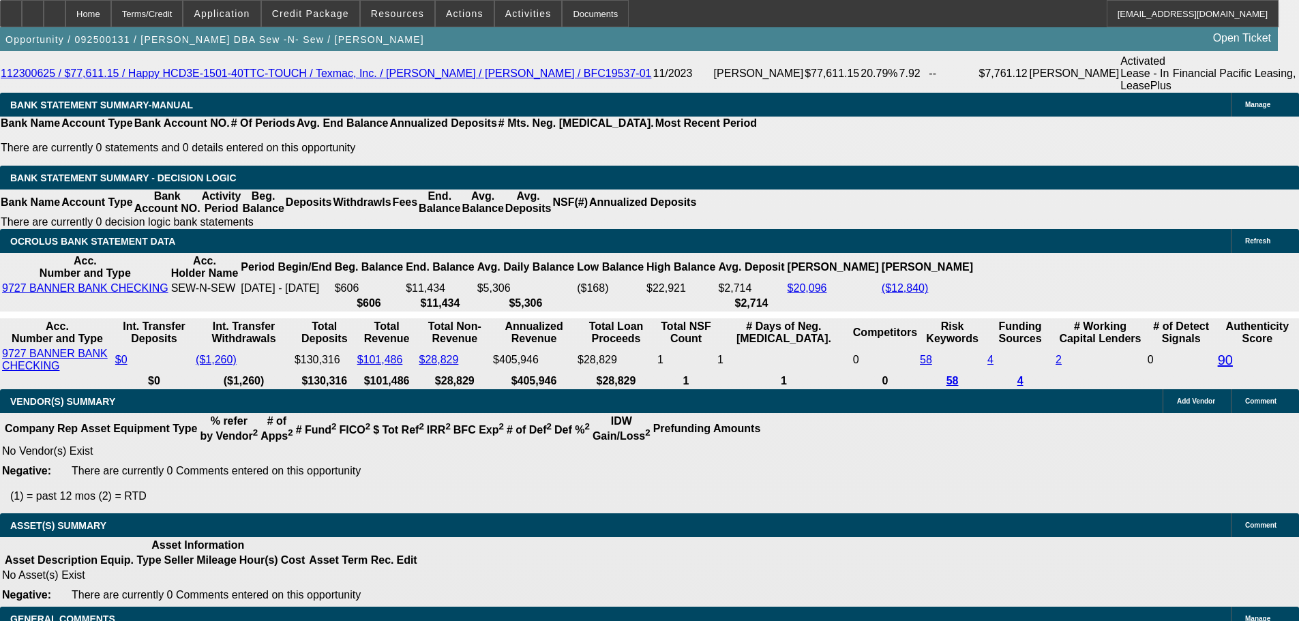
drag, startPoint x: 427, startPoint y: 446, endPoint x: 420, endPoint y: 515, distance: 69.2
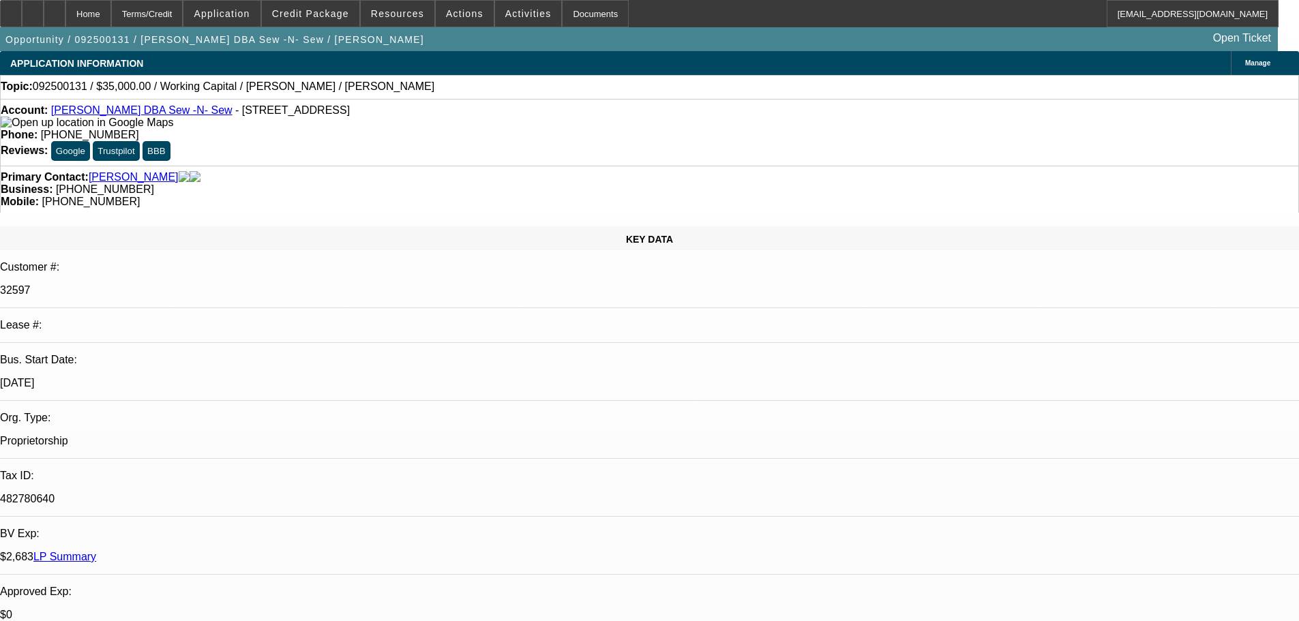
drag, startPoint x: 420, startPoint y: 515, endPoint x: 410, endPoint y: 303, distance: 212.3
